Goal: Find specific page/section: Find specific page/section

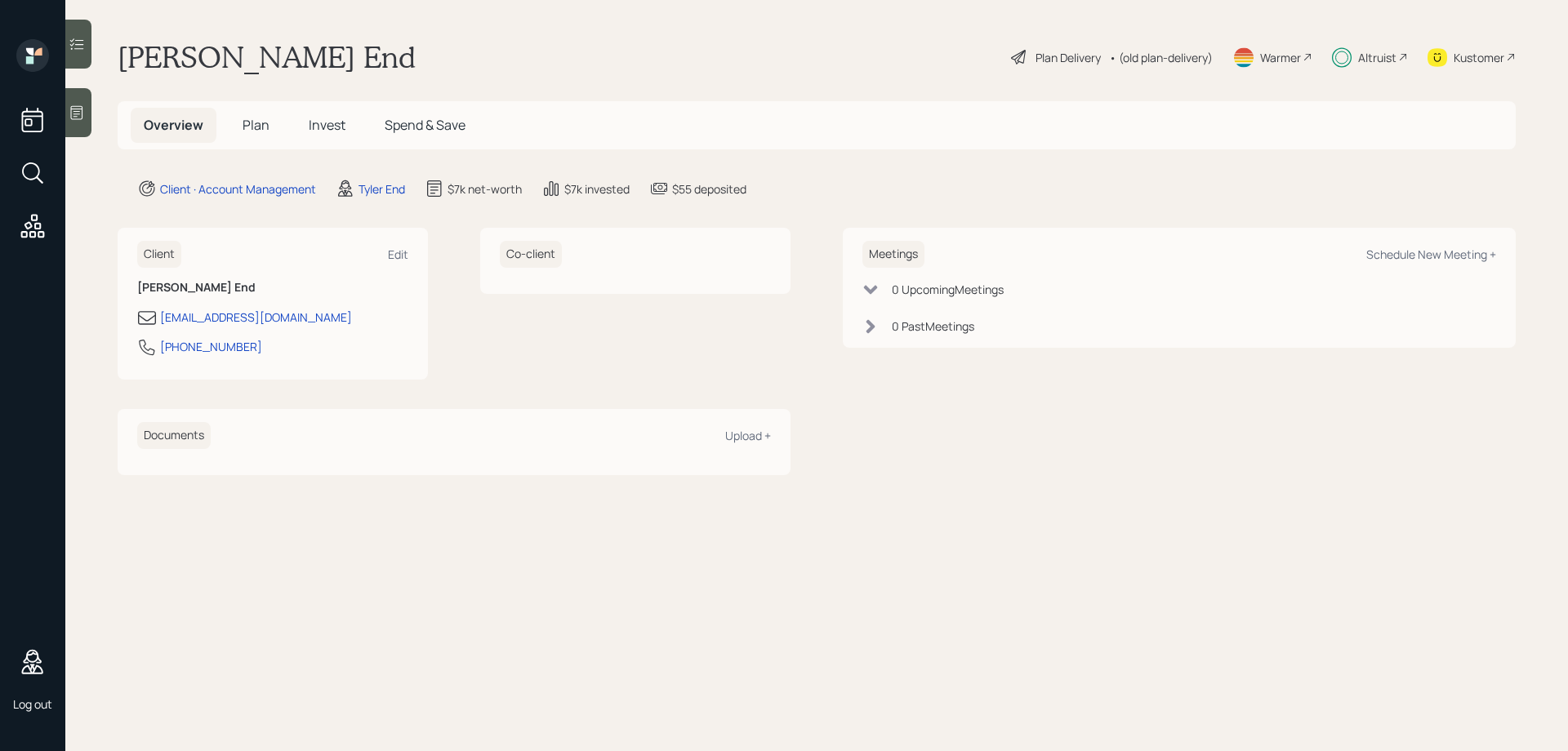
click at [512, 33] on main "Robert tyler End Plan Delivery • (old plan-delivery) Warmer Altruist Kustomer O…" at bounding box center [817, 376] width 1503 height 751
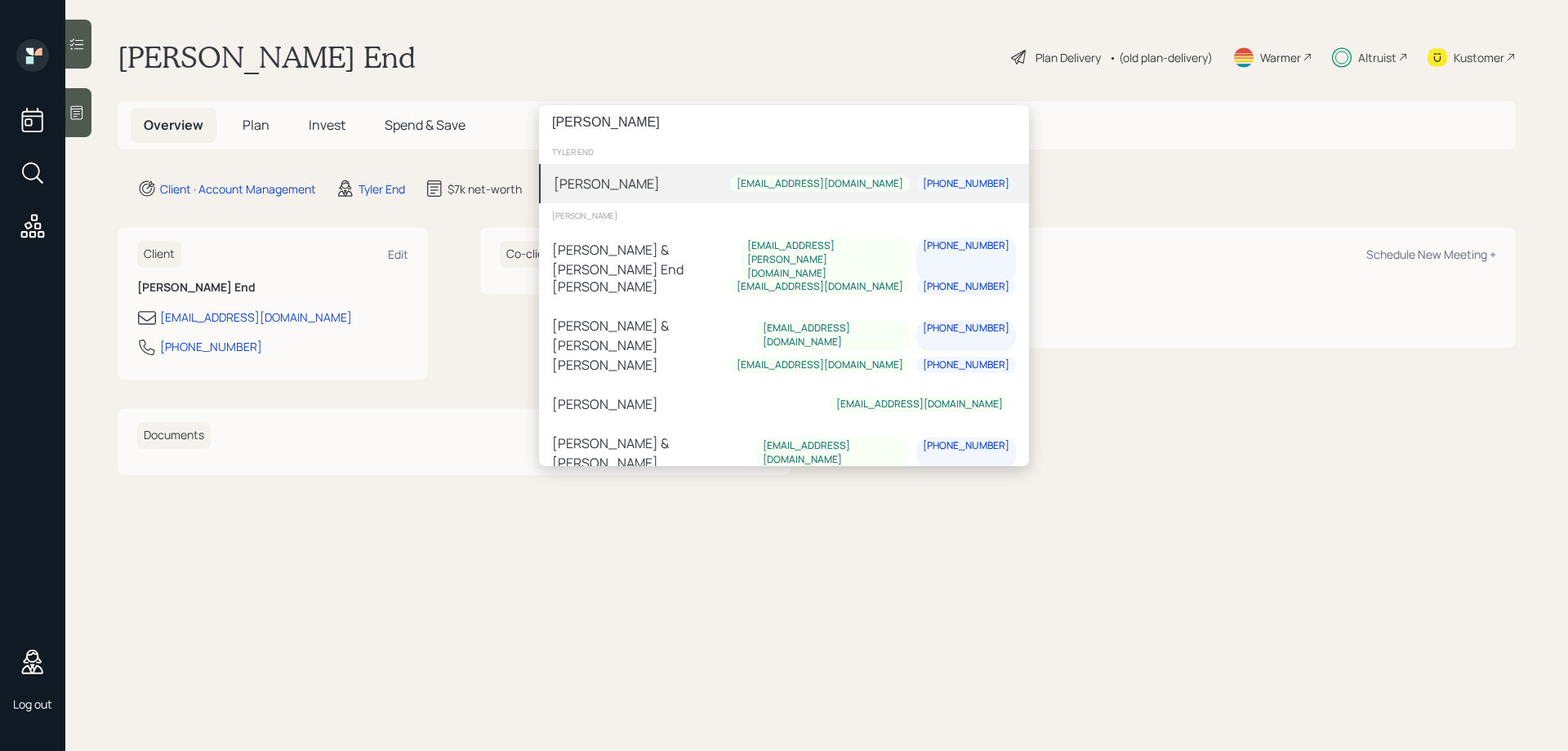
type input "sami boghos"
click at [627, 193] on div "[PERSON_NAME]" at bounding box center [606, 184] width 106 height 19
